Goal: Navigation & Orientation: Find specific page/section

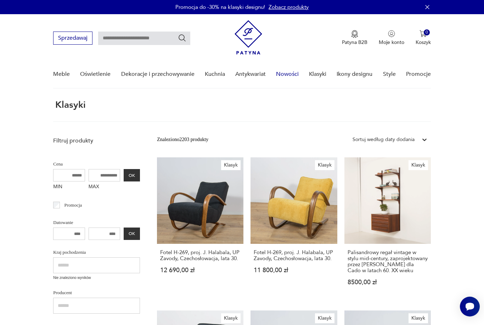
click at [290, 74] on link "Nowości" at bounding box center [287, 74] width 23 height 27
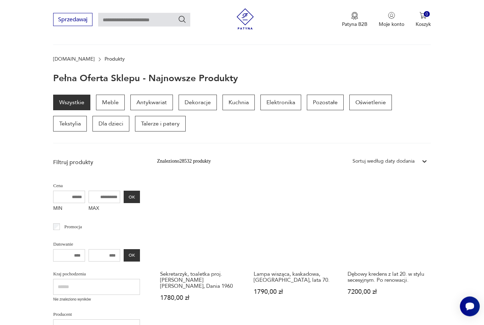
scroll to position [17, 0]
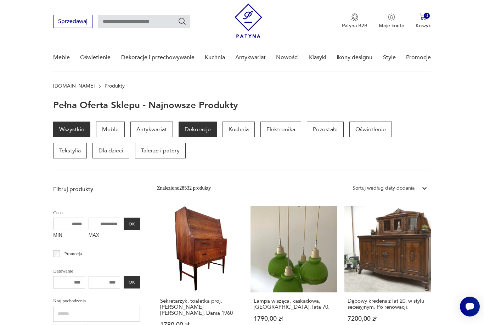
click at [201, 128] on p "Dekoracje" at bounding box center [198, 130] width 38 height 16
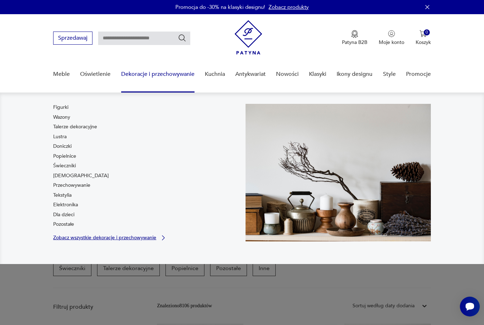
click at [152, 240] on p "Zobacz wszystkie dekoracje i przechowywanie" at bounding box center [104, 237] width 103 height 5
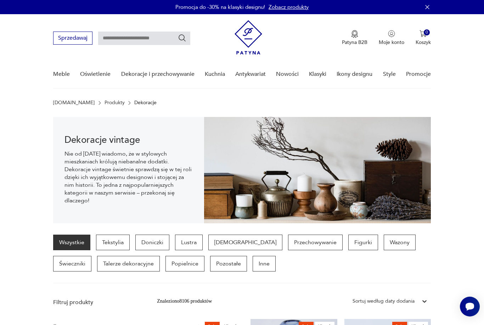
click at [134, 37] on input "text" at bounding box center [144, 38] width 92 height 13
type input "*******"
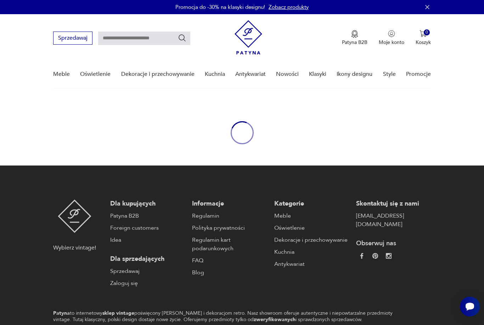
type input "*******"
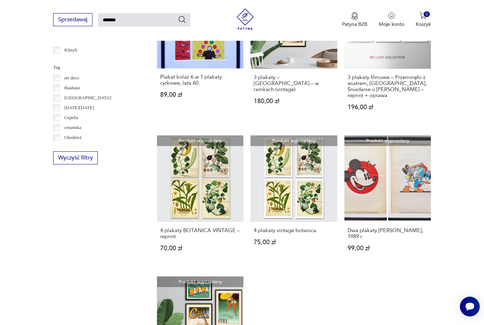
scroll to position [460, 0]
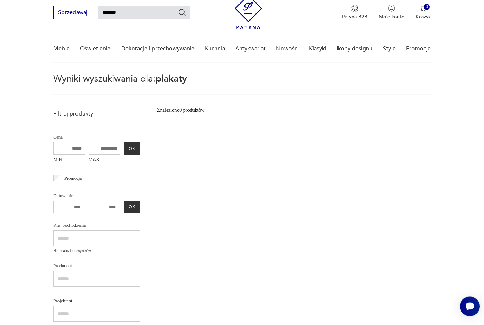
scroll to position [26, 0]
click at [187, 10] on icon "Szukaj" at bounding box center [182, 12] width 9 height 9
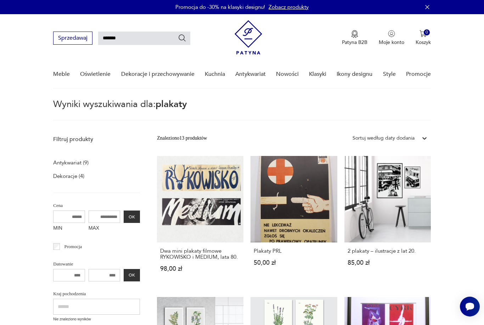
click at [131, 36] on input "*******" at bounding box center [144, 38] width 92 height 13
type input "*"
type input "****"
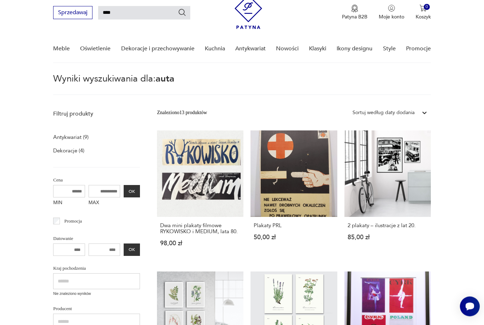
scroll to position [26, 0]
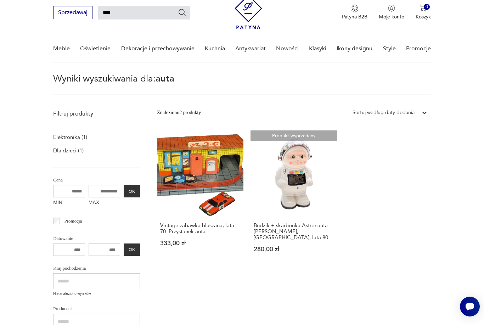
click at [248, 11] on img at bounding box center [249, 12] width 28 height 34
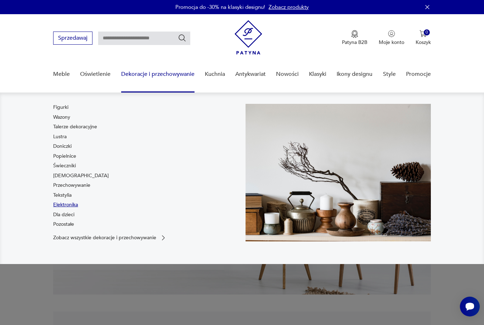
click at [71, 206] on link "Elektronika" at bounding box center [65, 204] width 25 height 7
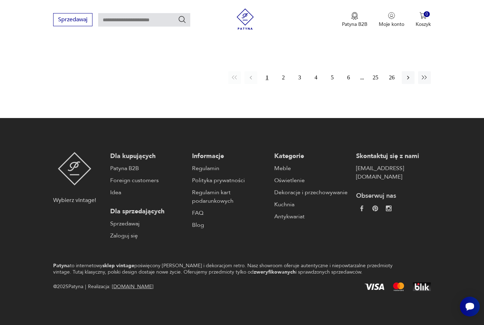
scroll to position [1155, 0]
click at [283, 74] on button "2" at bounding box center [283, 77] width 13 height 13
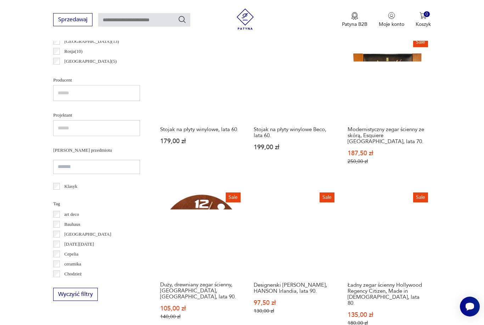
scroll to position [457, 0]
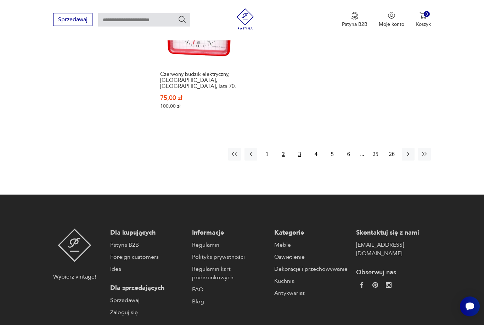
click at [302, 161] on button "3" at bounding box center [300, 154] width 13 height 13
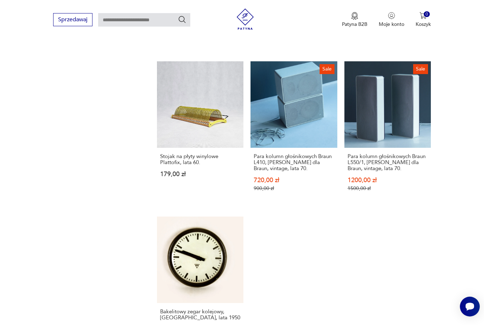
scroll to position [866, 0]
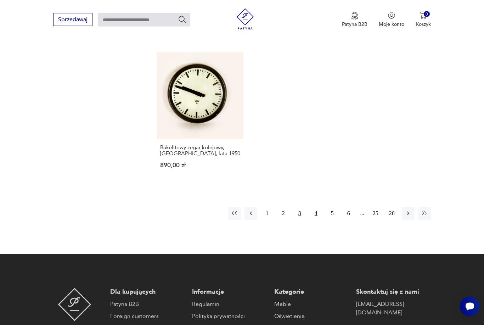
click at [317, 220] on button "4" at bounding box center [316, 213] width 13 height 13
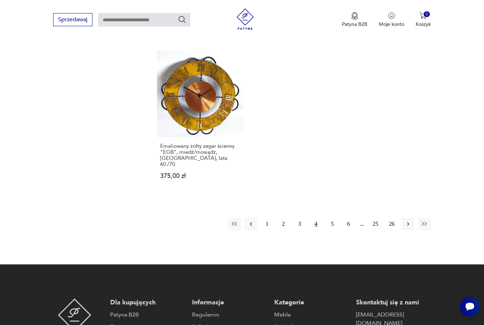
scroll to position [1004, 0]
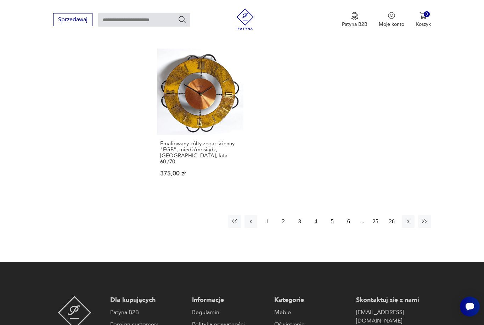
click at [332, 225] on button "5" at bounding box center [332, 221] width 13 height 13
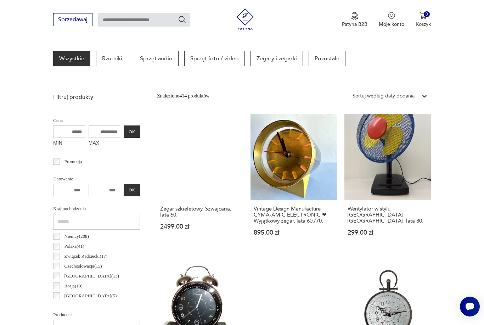
scroll to position [167, 0]
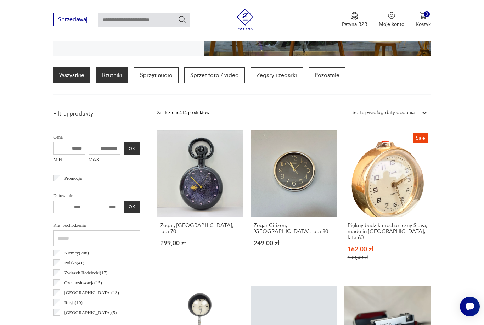
click at [118, 74] on p "Rzutniki" at bounding box center [112, 75] width 32 height 16
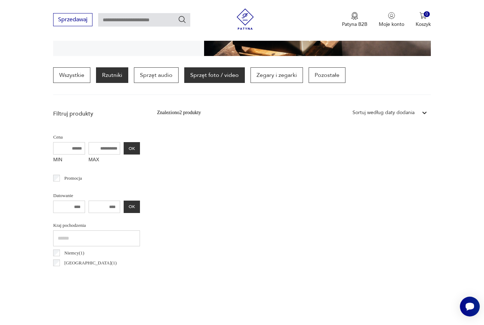
click at [217, 71] on p "Sprzęt foto / video" at bounding box center [214, 75] width 61 height 16
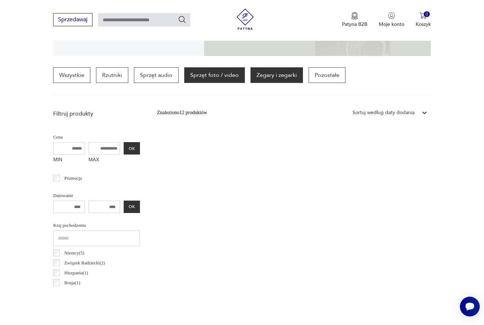
click at [281, 74] on p "Zegary i zegarki" at bounding box center [277, 75] width 52 height 16
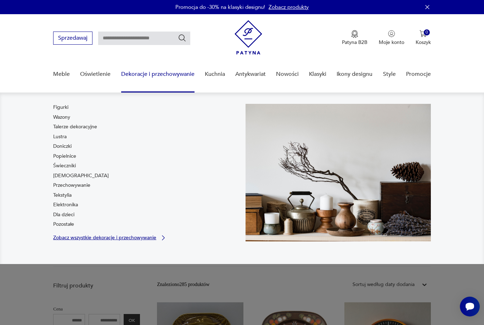
click at [143, 237] on p "Zobacz wszystkie dekoracje i przechowywanie" at bounding box center [104, 237] width 103 height 5
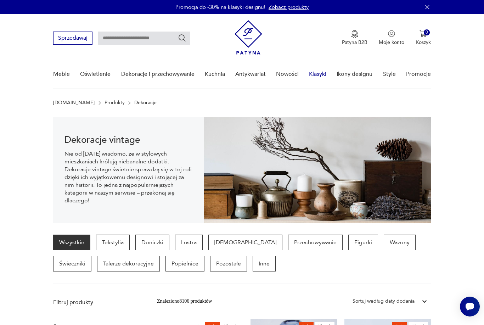
click at [316, 80] on link "Klasyki" at bounding box center [317, 74] width 17 height 27
